Goal: Task Accomplishment & Management: Use online tool/utility

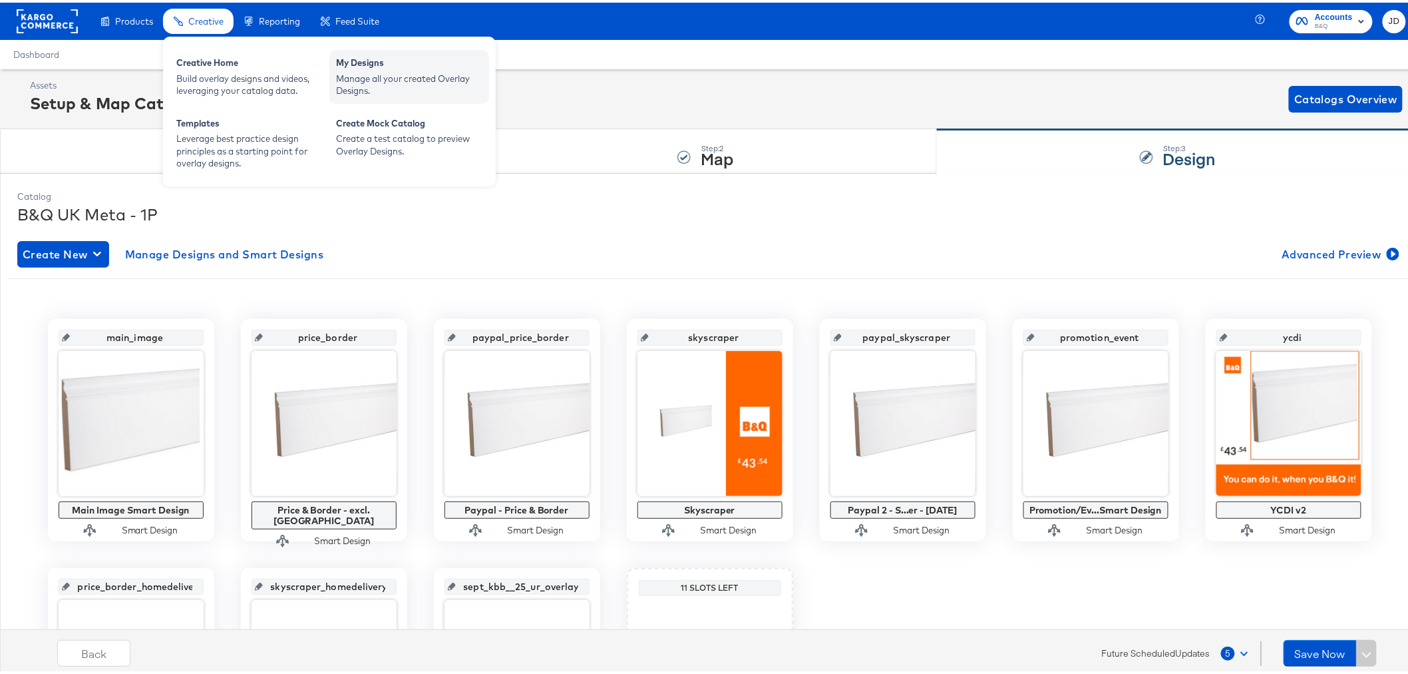
click at [346, 63] on div "My Designs" at bounding box center [409, 62] width 146 height 16
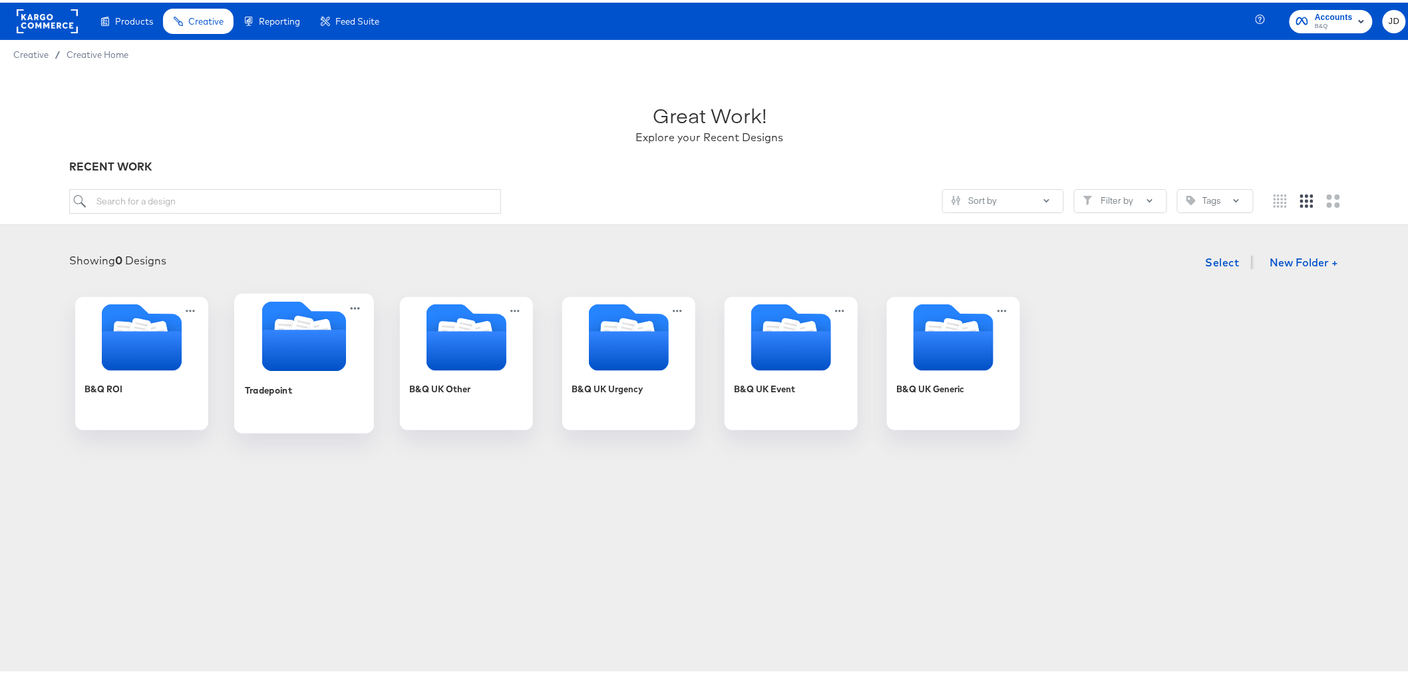
click at [327, 403] on div "Tradepoint" at bounding box center [303, 396] width 119 height 51
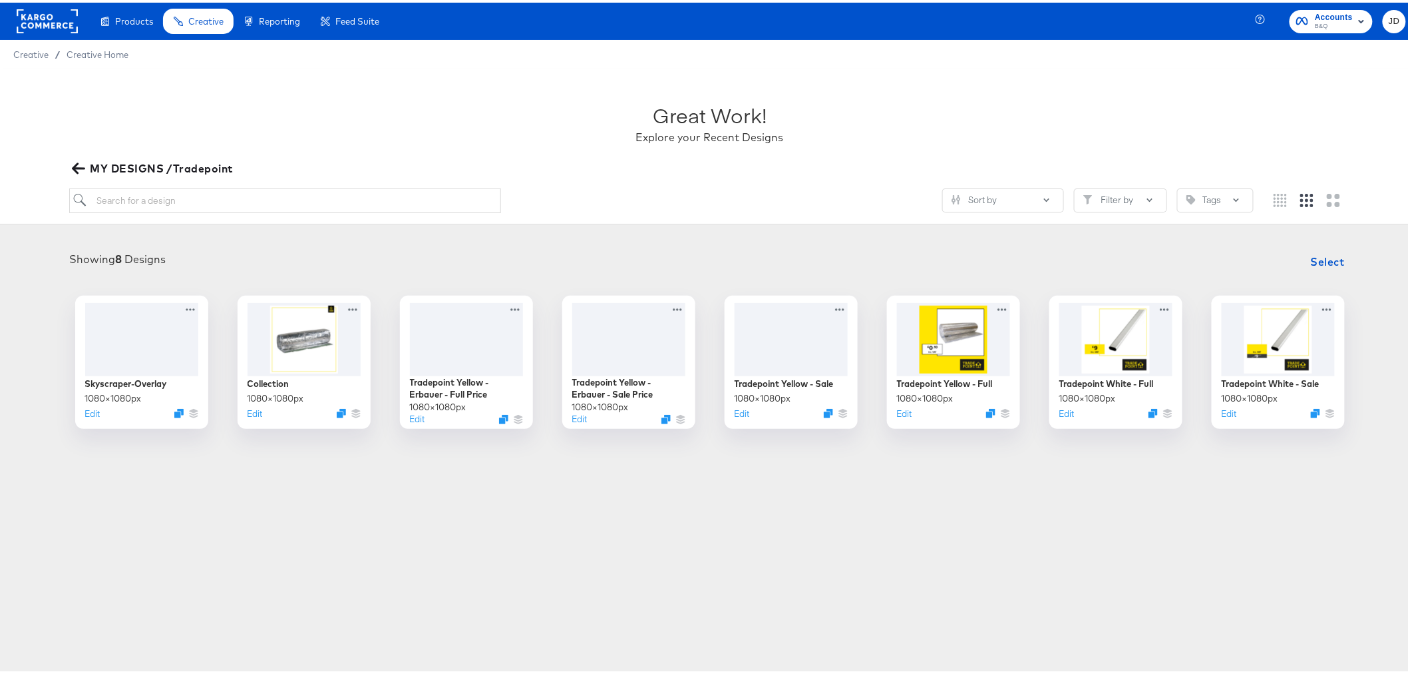
click at [87, 160] on span "MY DESIGNS /Tradepoint" at bounding box center [154, 165] width 158 height 19
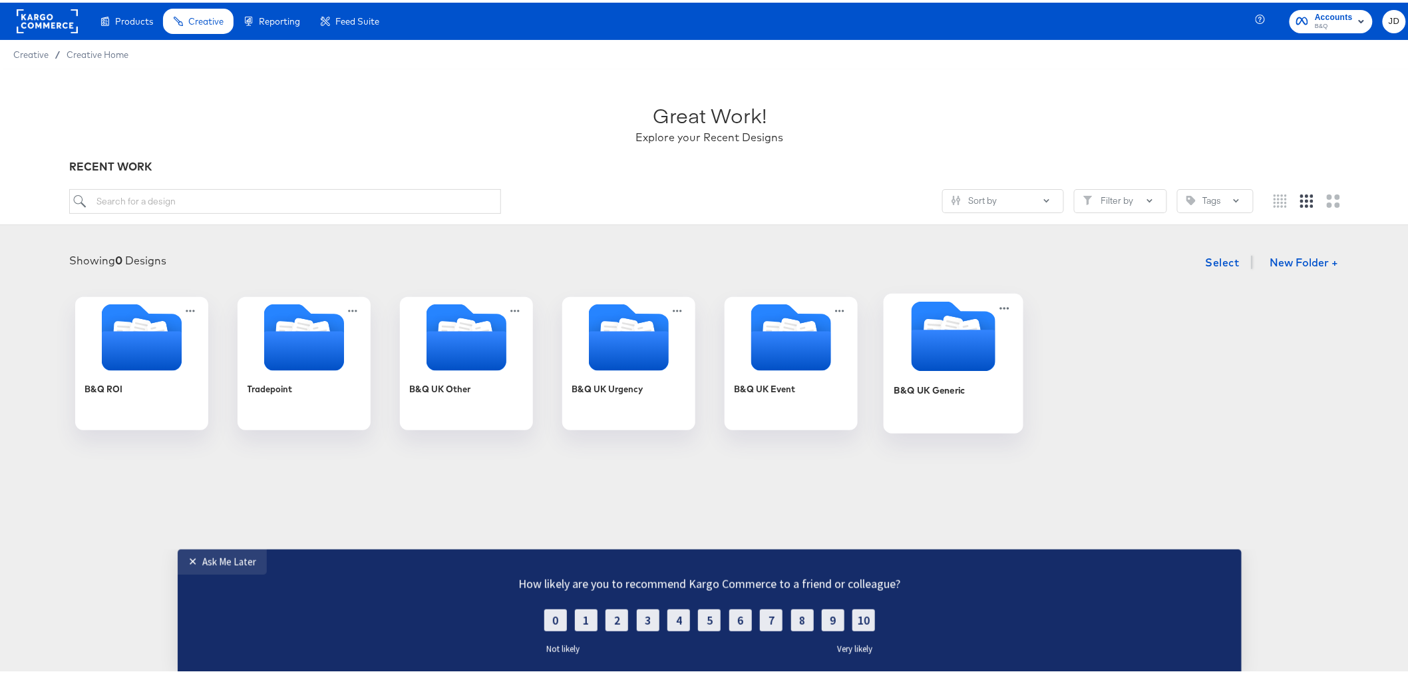
click at [941, 382] on div "B&Q UK Generic" at bounding box center [929, 387] width 71 height 13
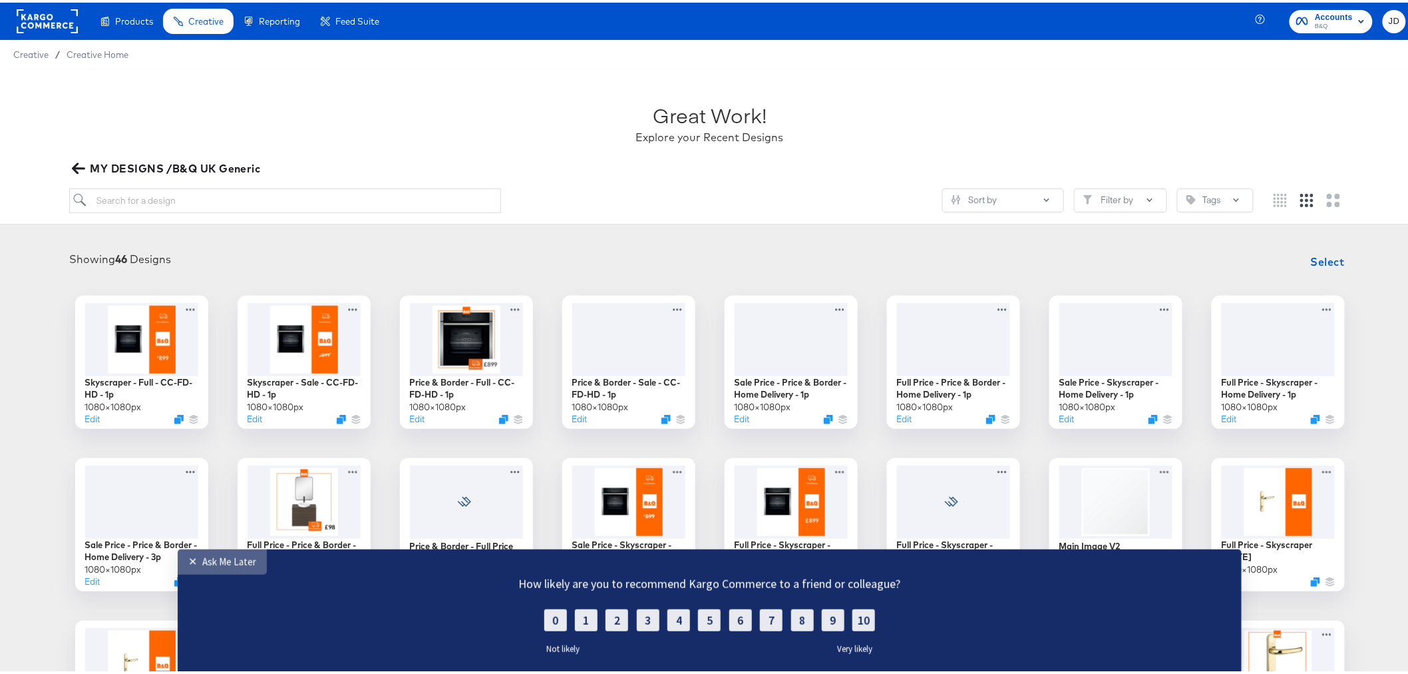
click at [188, 563] on div "✕" at bounding box center [195, 560] width 14 height 13
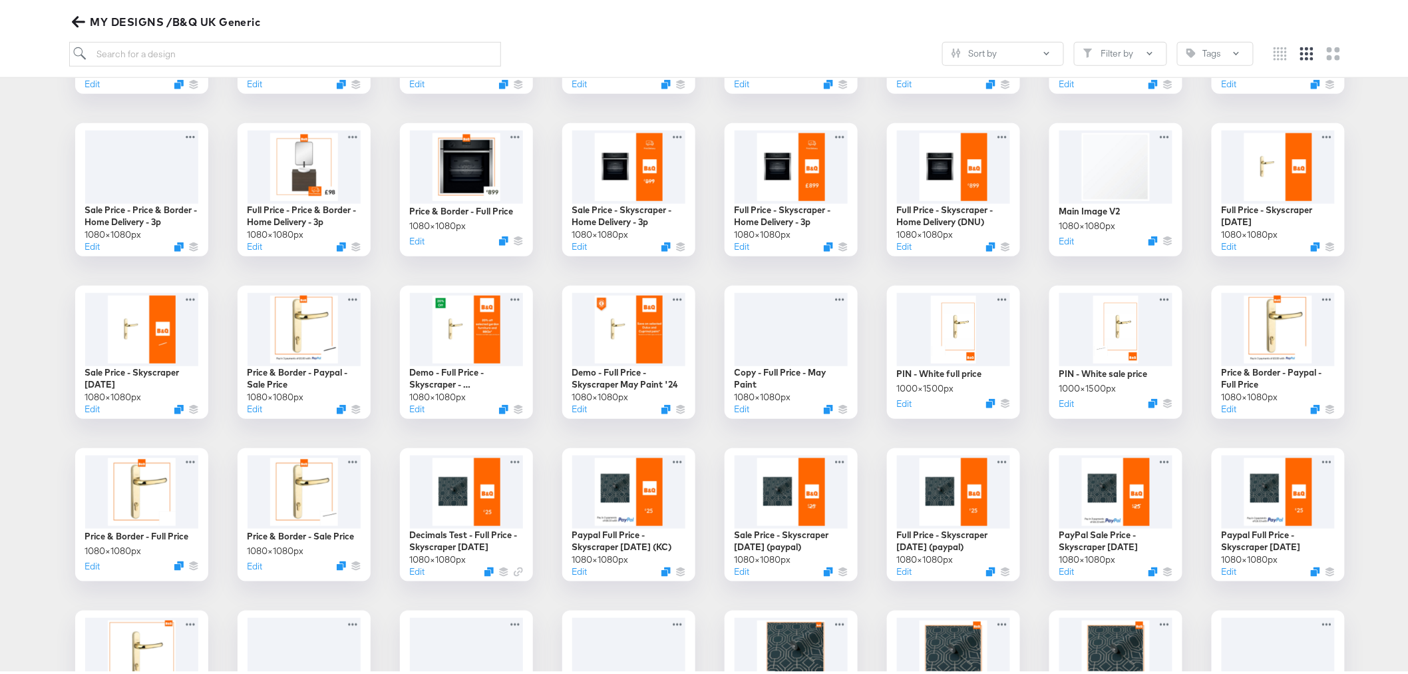
scroll to position [369, 0]
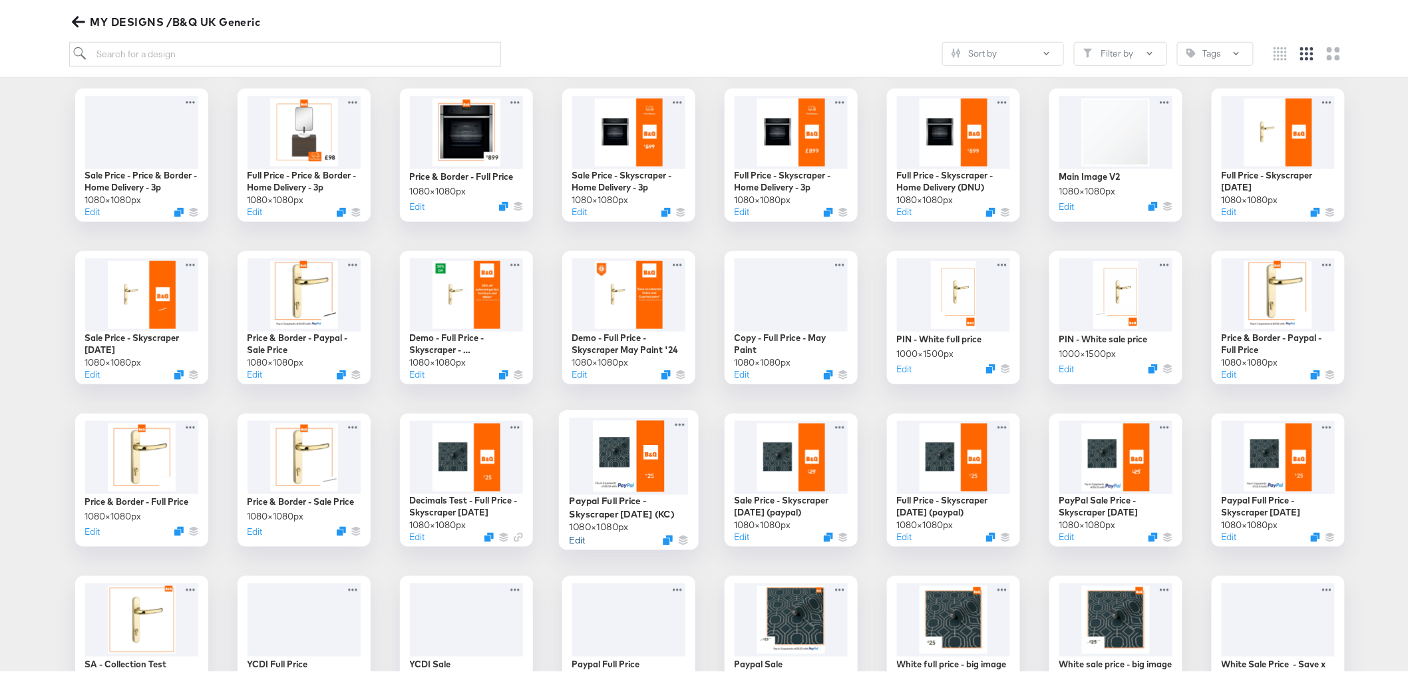
click at [570, 537] on button "Edit" at bounding box center [577, 537] width 16 height 13
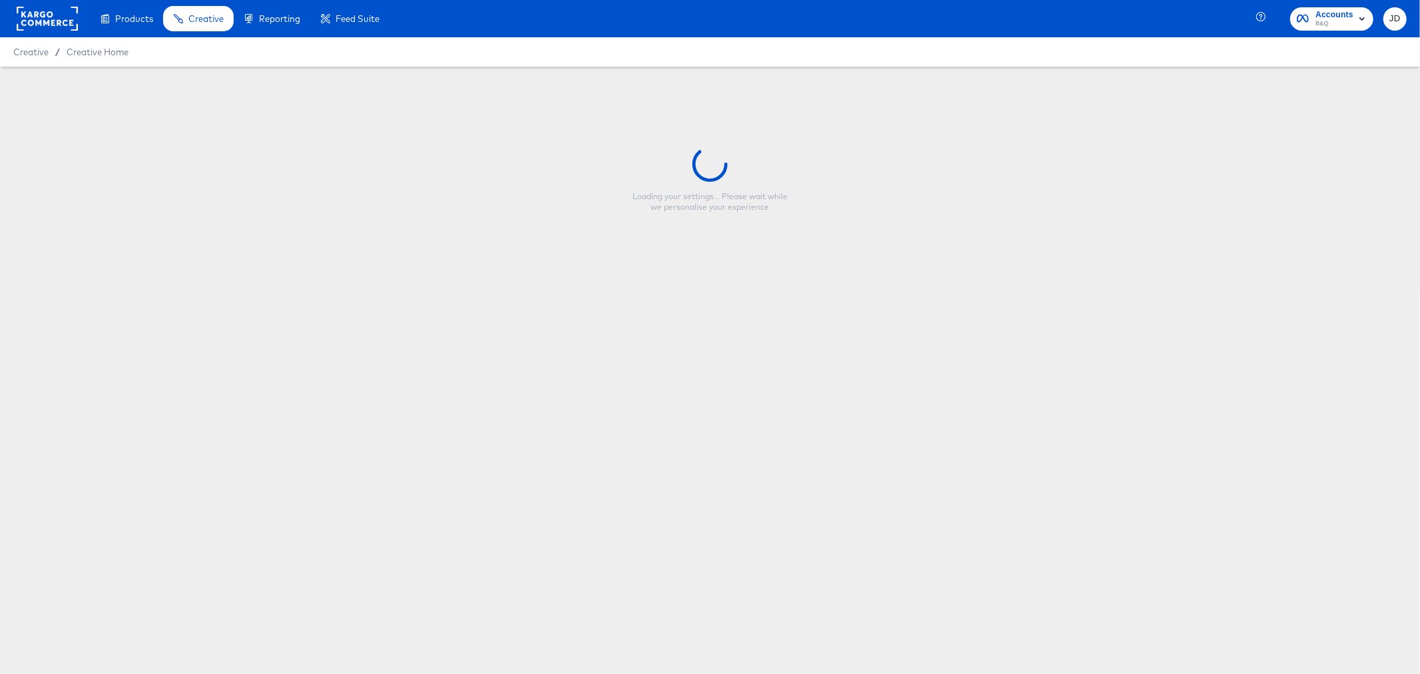
type input "Paypal Full Price - Skyscraper [DATE] (KC)"
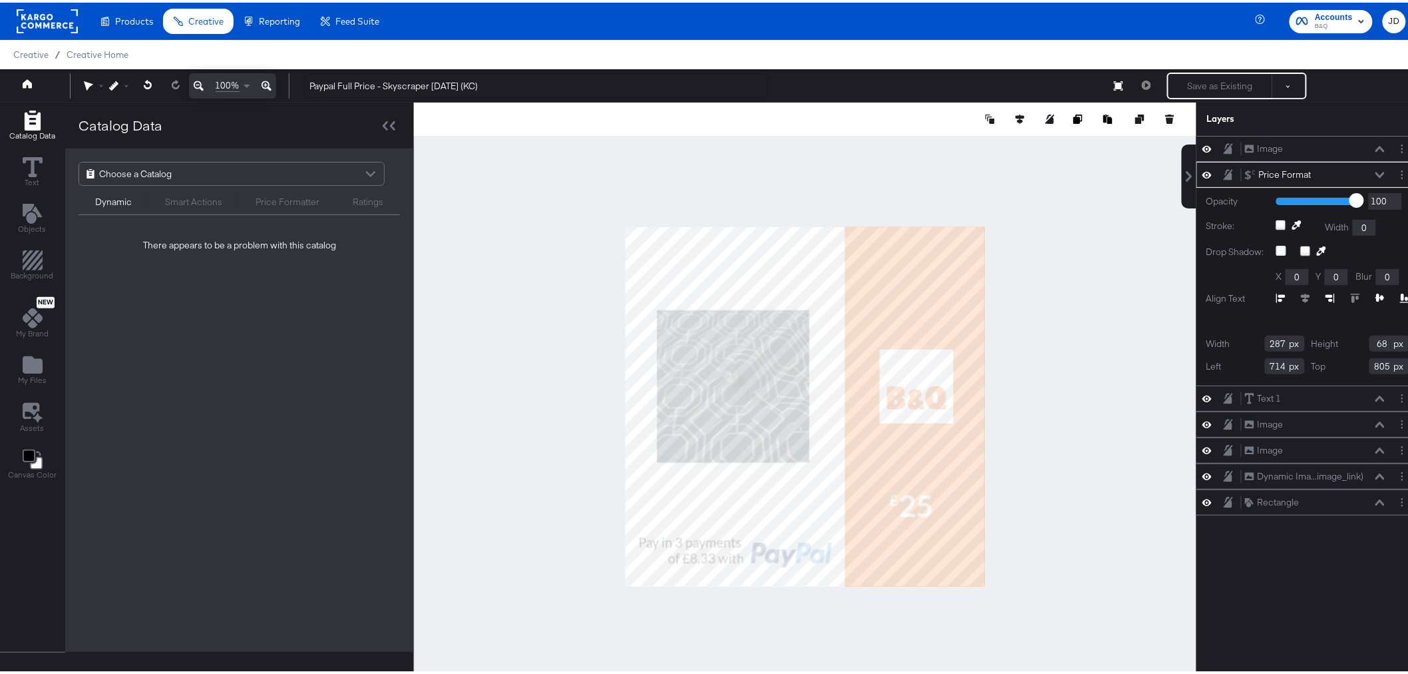
click at [284, 173] on div "Choose a Catalog" at bounding box center [231, 171] width 305 height 23
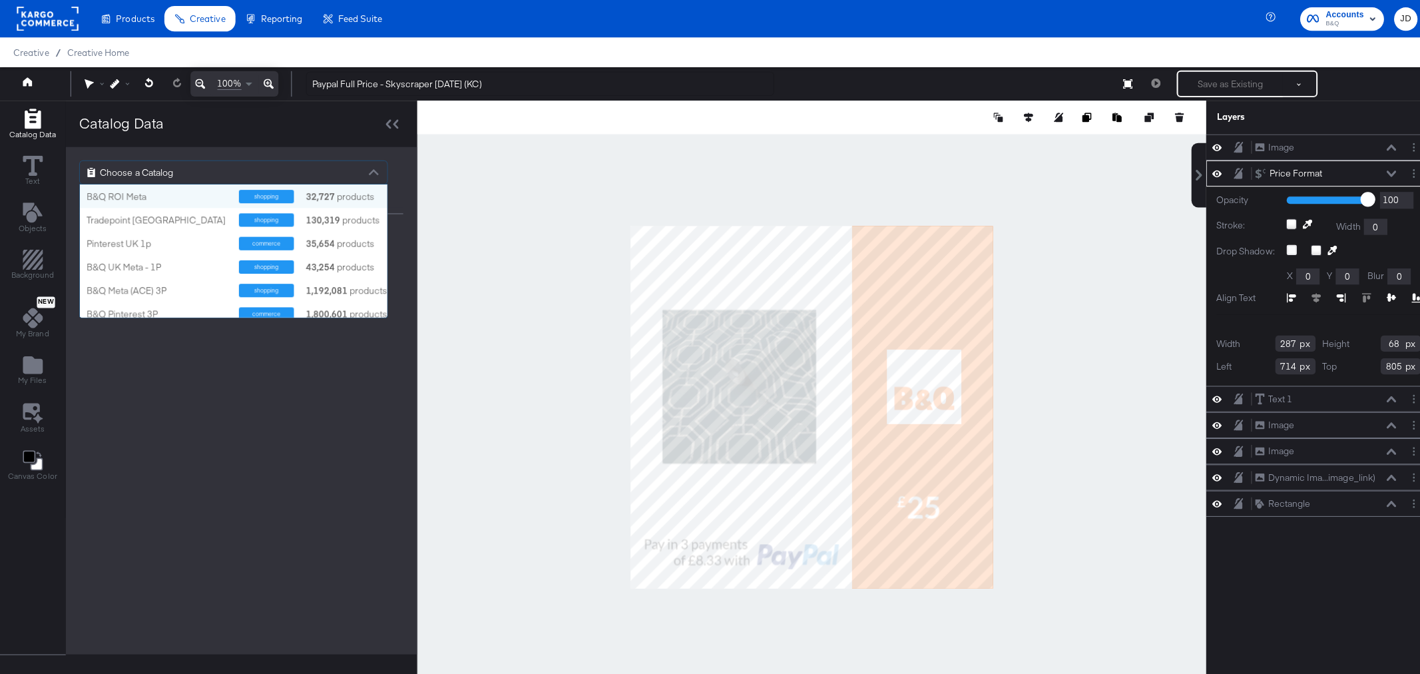
scroll to position [120, 294]
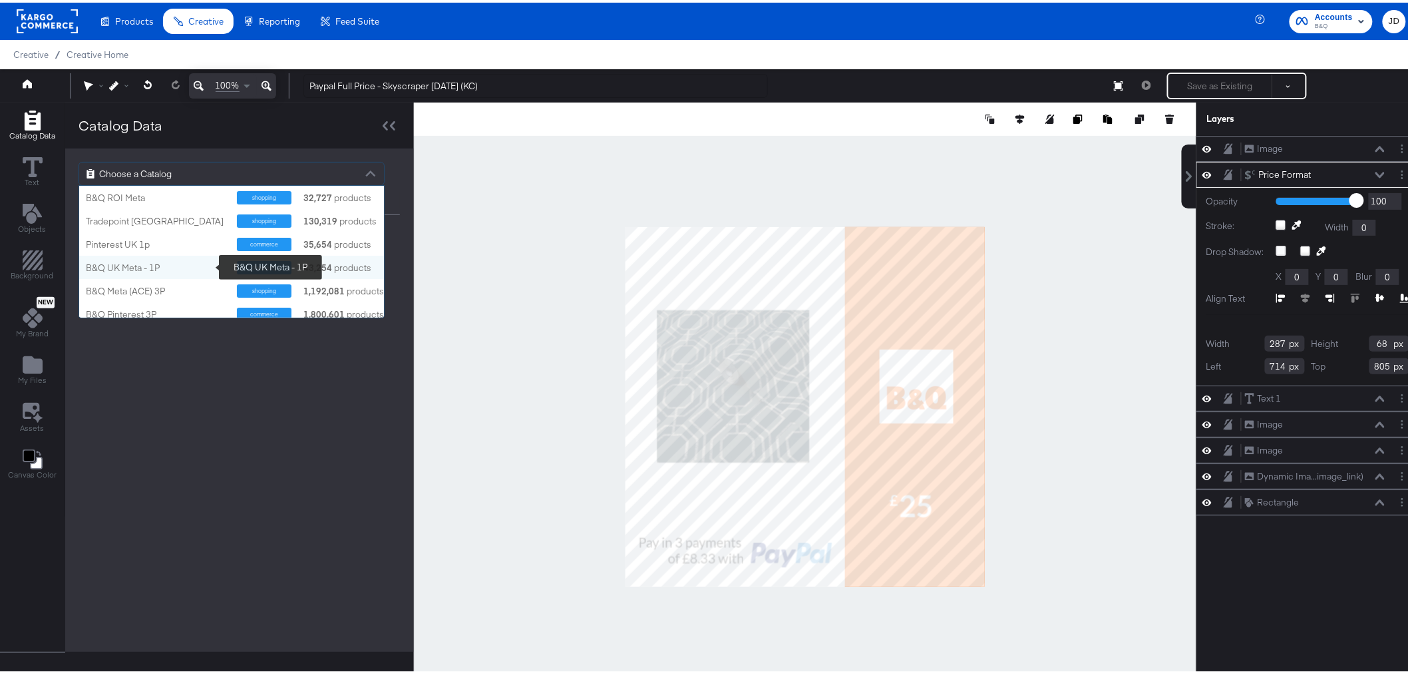
click at [166, 264] on div "B&Q UK Meta - 1P" at bounding box center [156, 265] width 141 height 13
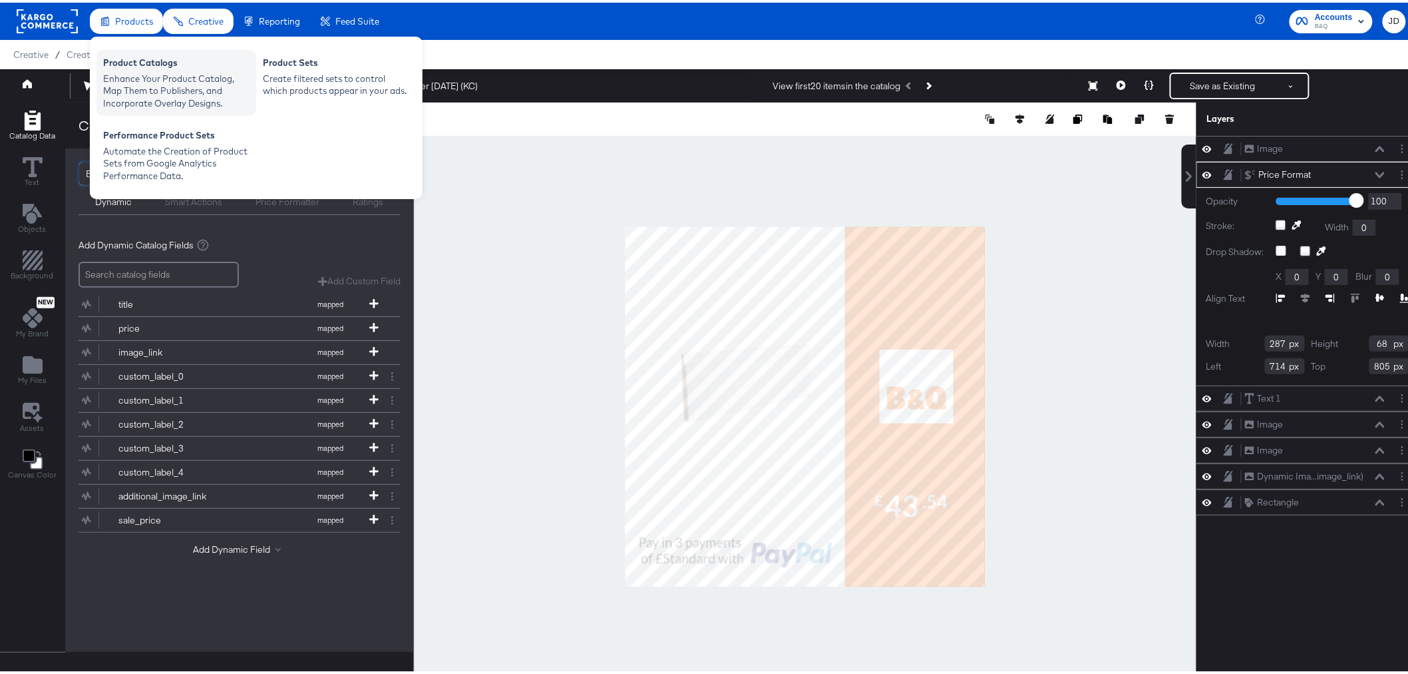
drag, startPoint x: 132, startPoint y: 68, endPoint x: 770, endPoint y: 67, distance: 638.3
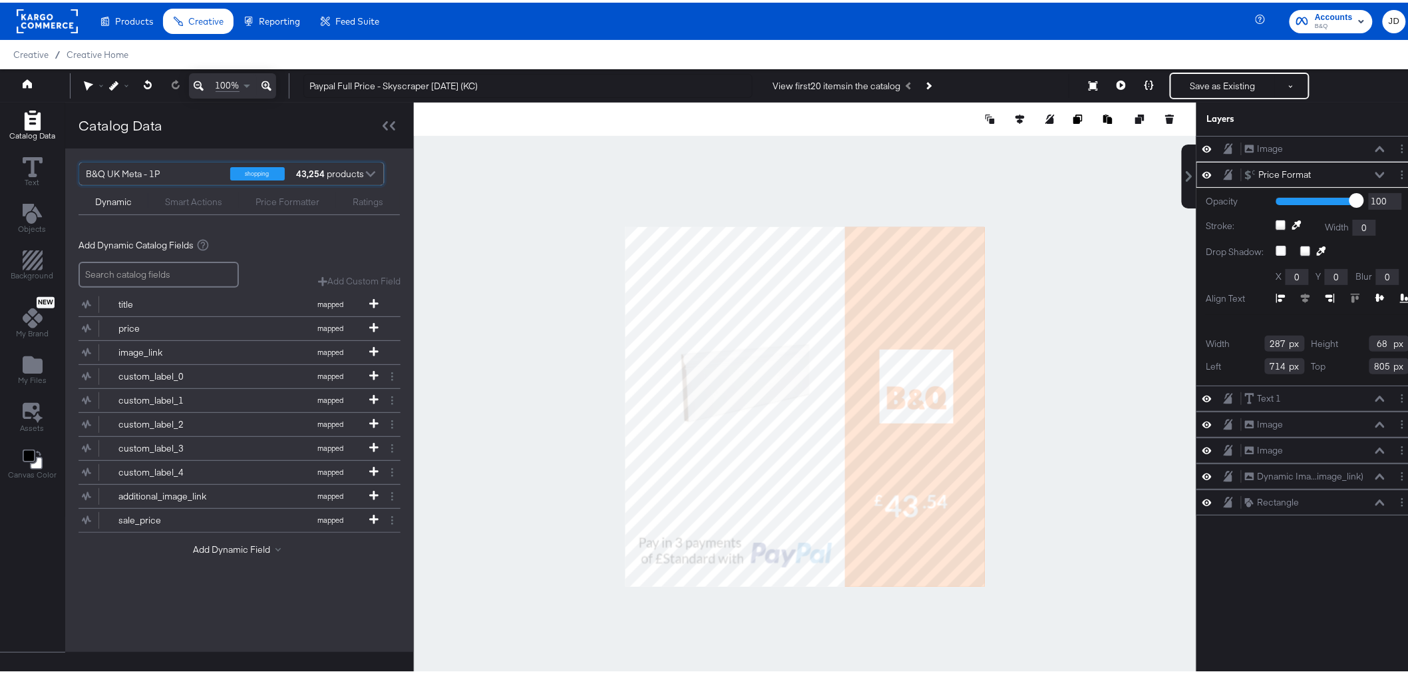
click at [0, 0] on div "Product Catalogs" at bounding box center [0, 0] width 0 height 0
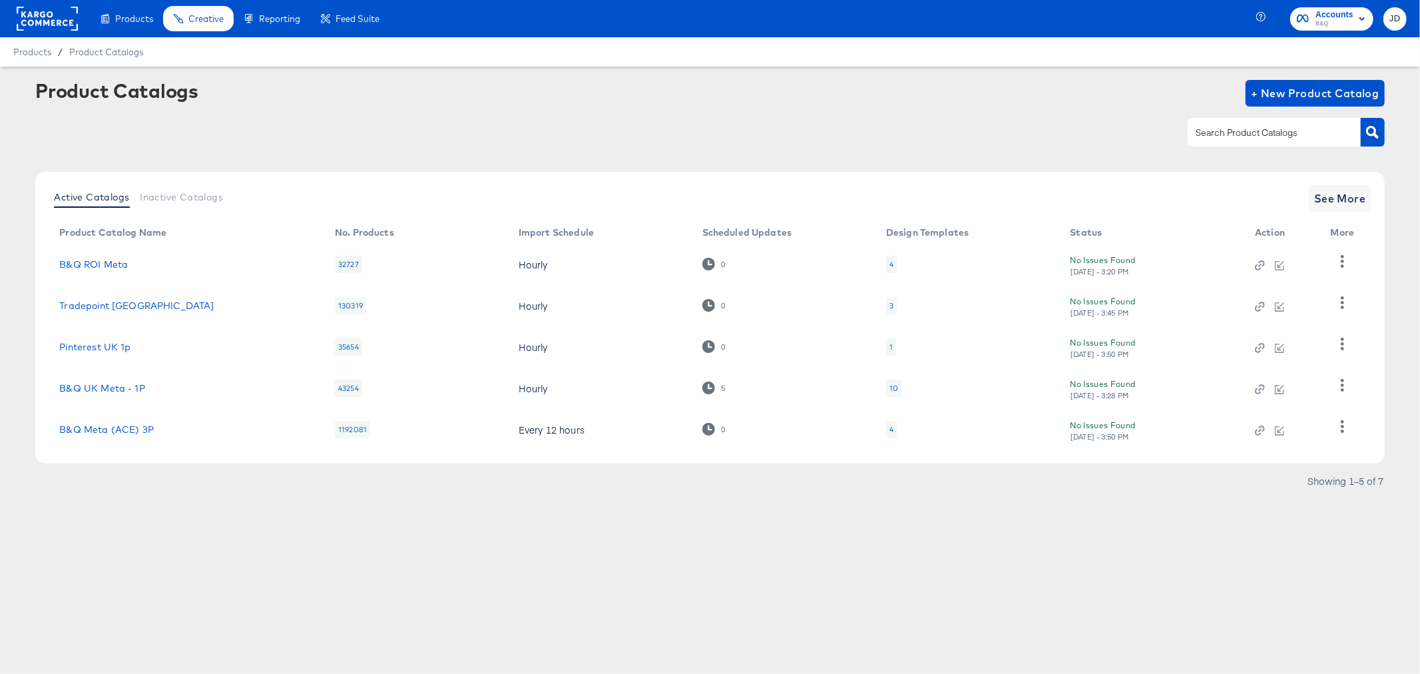
click at [895, 305] on div "3" at bounding box center [891, 305] width 11 height 17
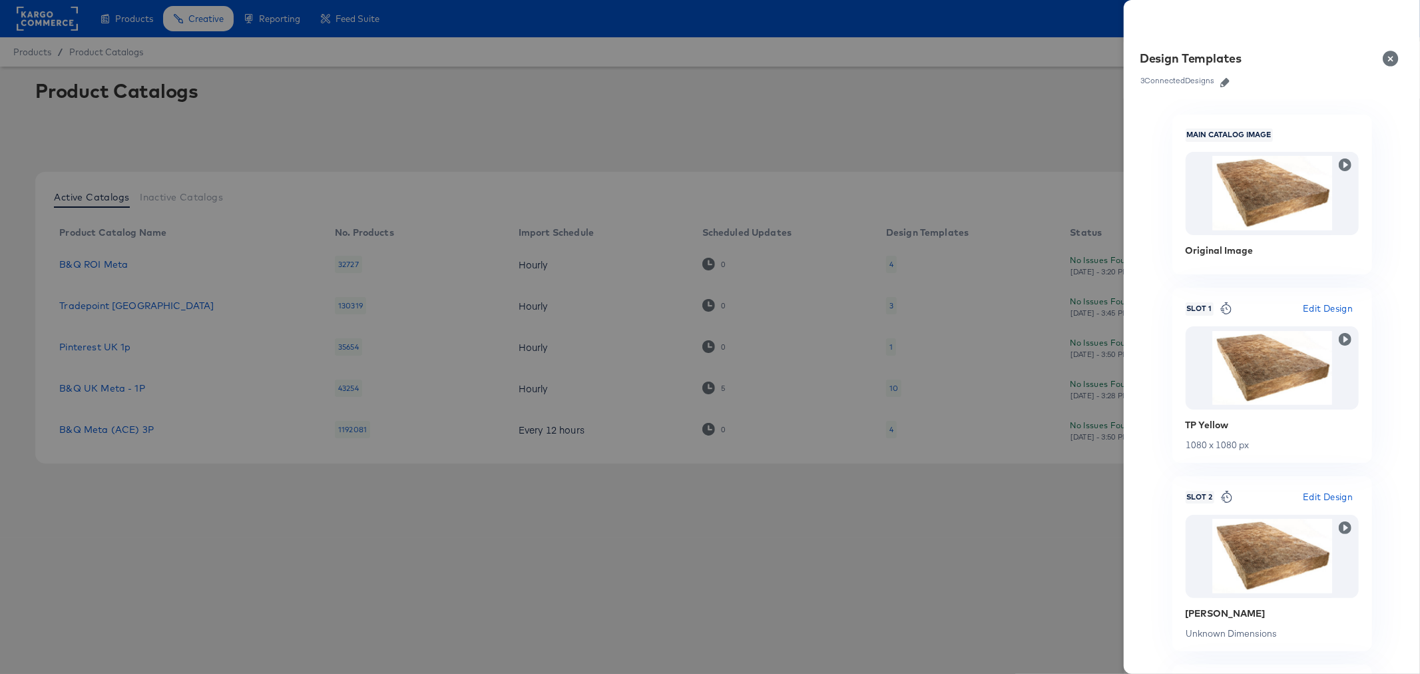
click at [1227, 81] on icon "button" at bounding box center [1224, 82] width 9 height 9
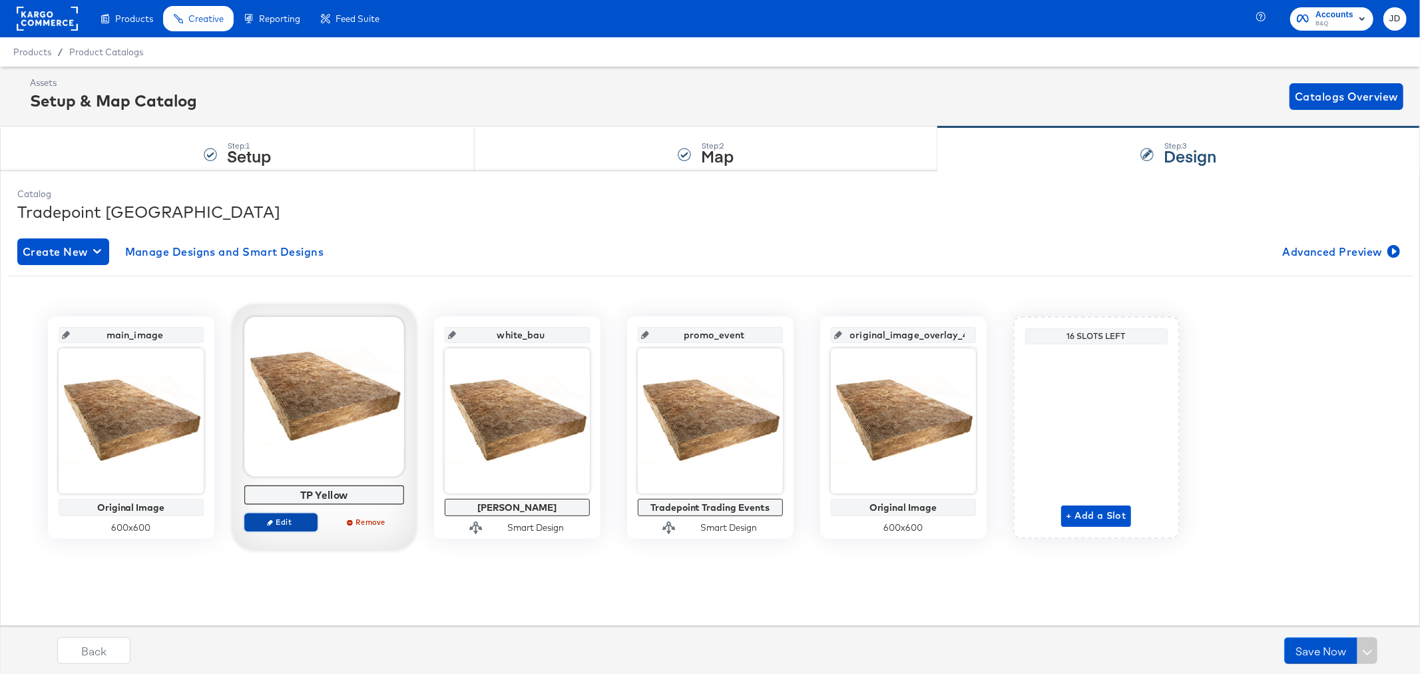
click at [290, 518] on span "Edit" at bounding box center [280, 522] width 61 height 10
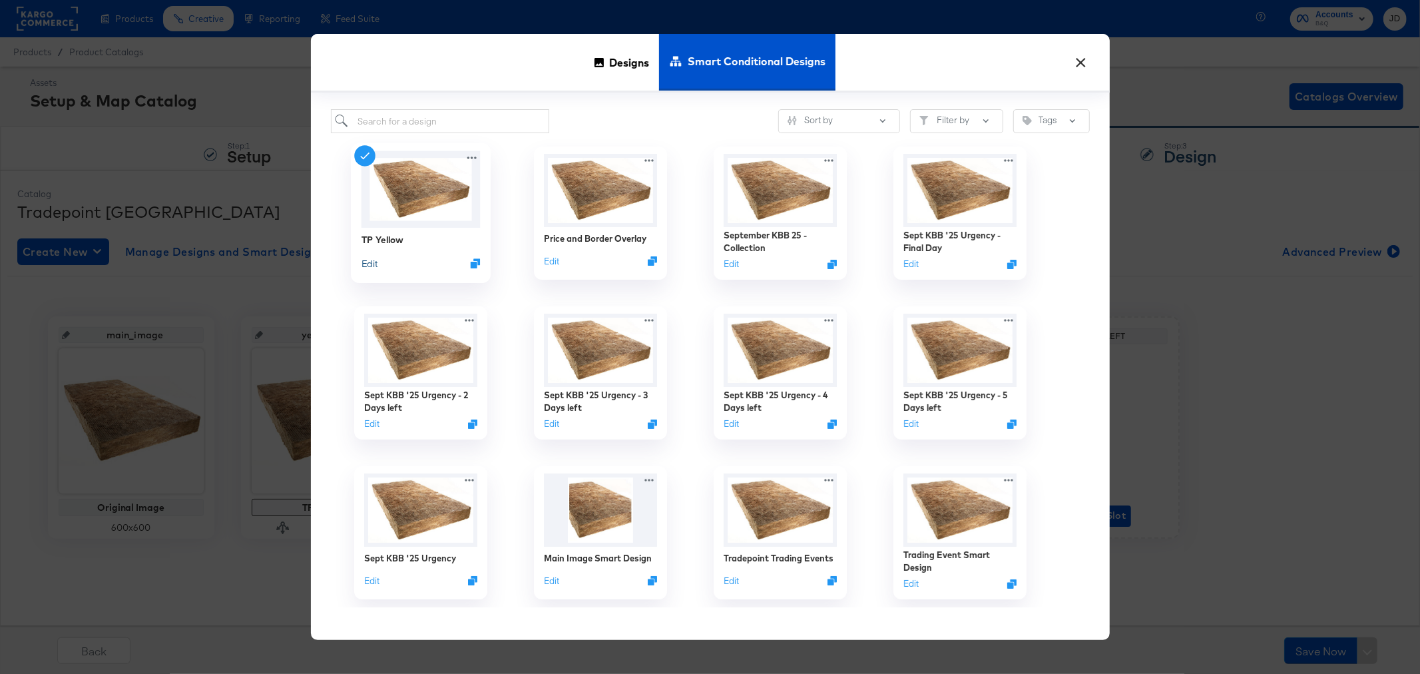
click at [371, 264] on button "Edit" at bounding box center [369, 263] width 16 height 13
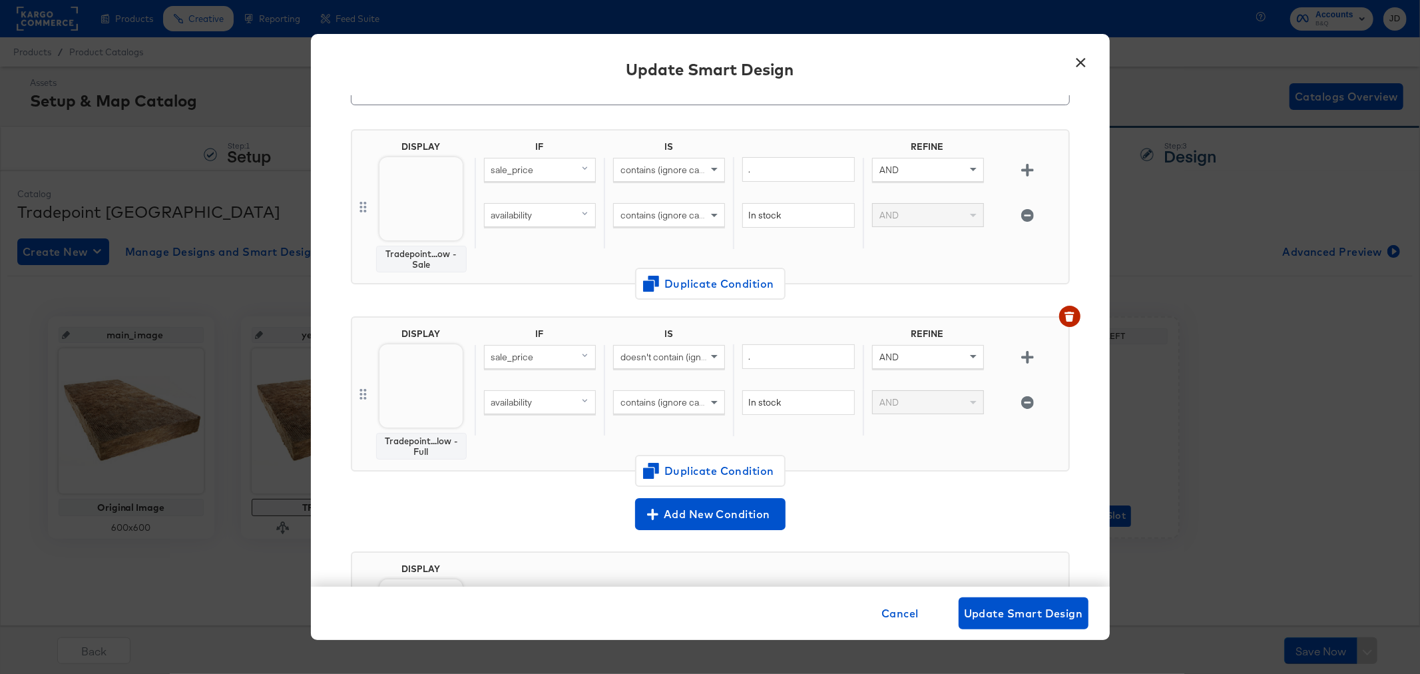
scroll to position [214, 0]
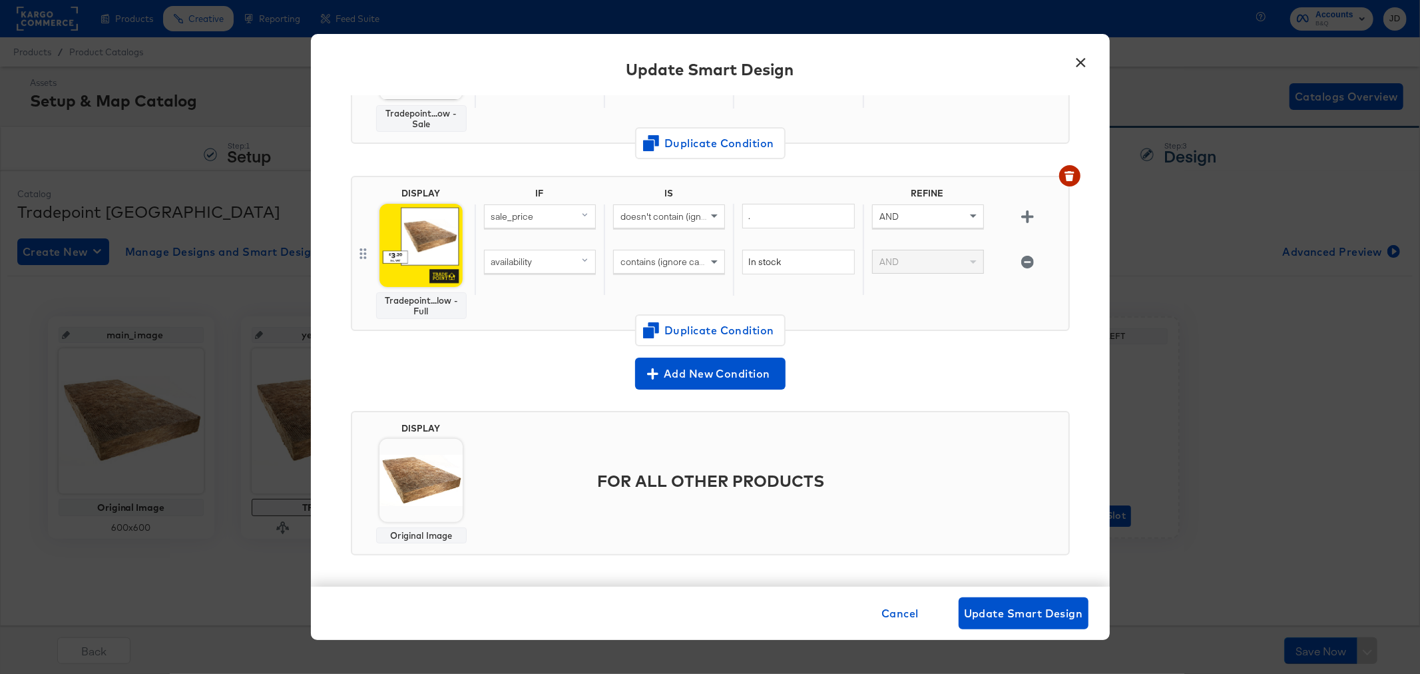
click at [1082, 65] on button "×" at bounding box center [1081, 59] width 24 height 24
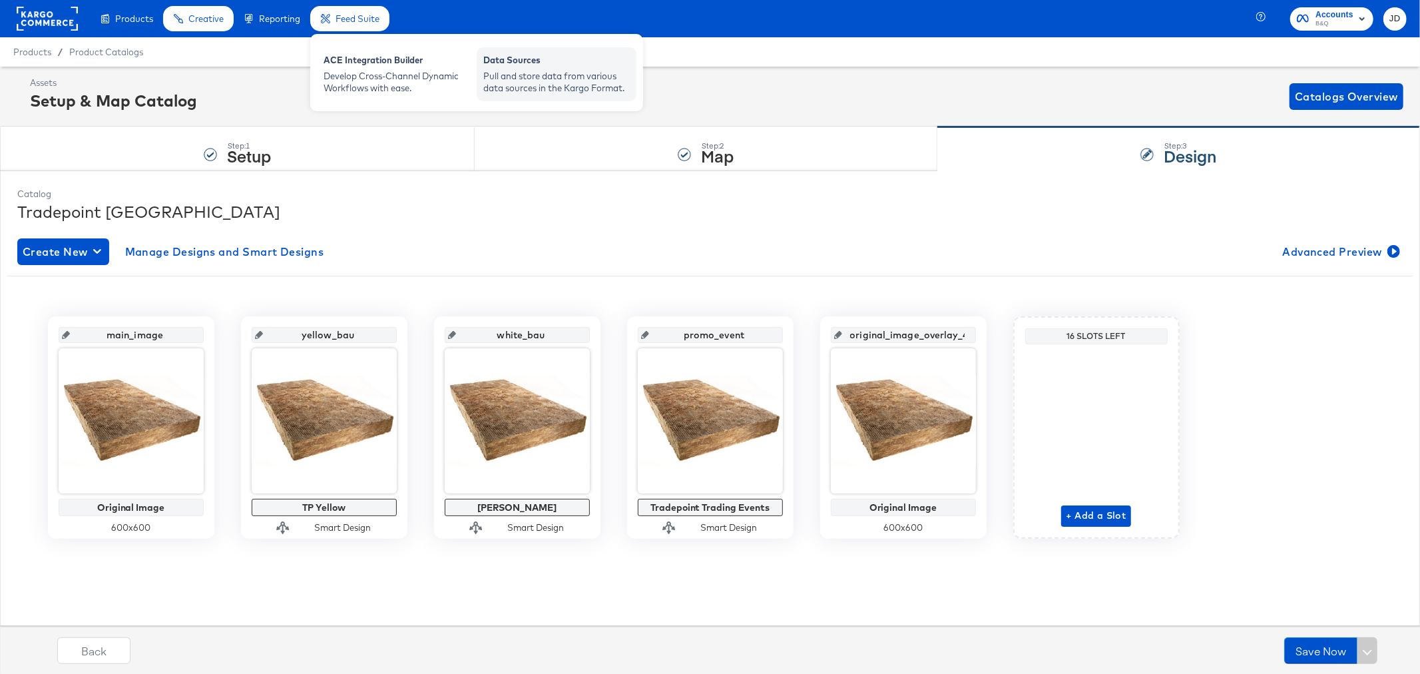
click at [533, 80] on div "Pull and store data from various data sources in the Kargo Format." at bounding box center [556, 82] width 146 height 25
